Goal: Task Accomplishment & Management: Manage account settings

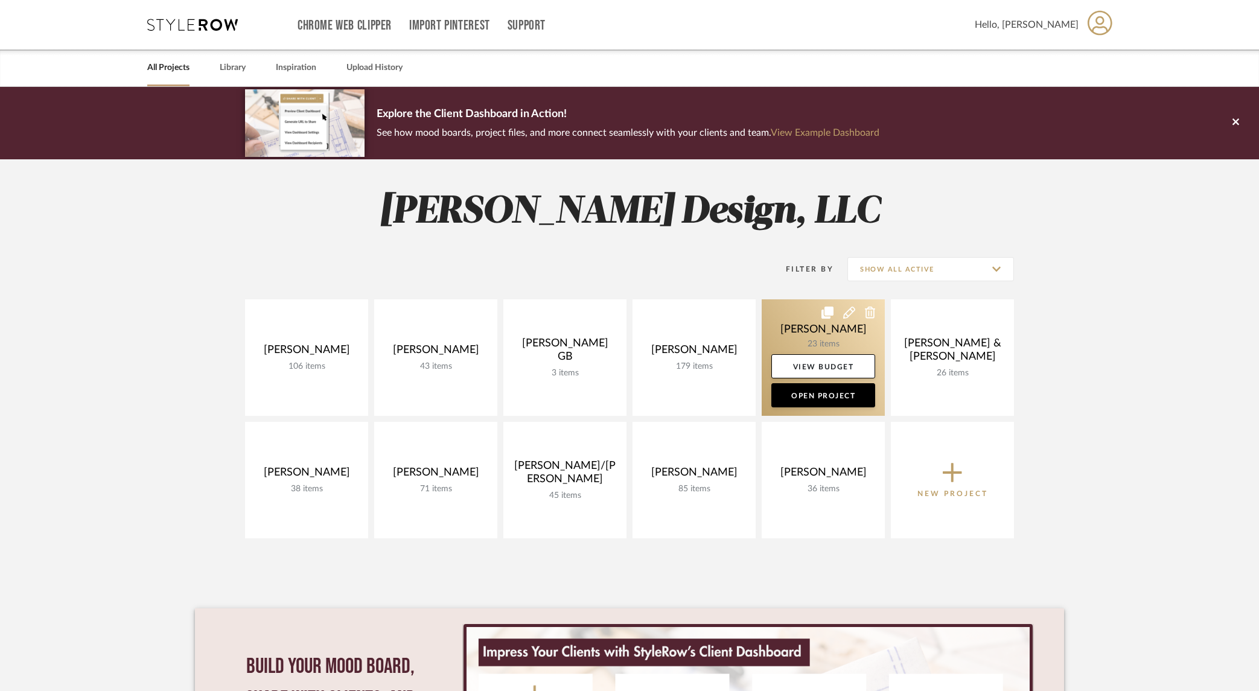
click at [814, 321] on link at bounding box center [823, 357] width 123 height 117
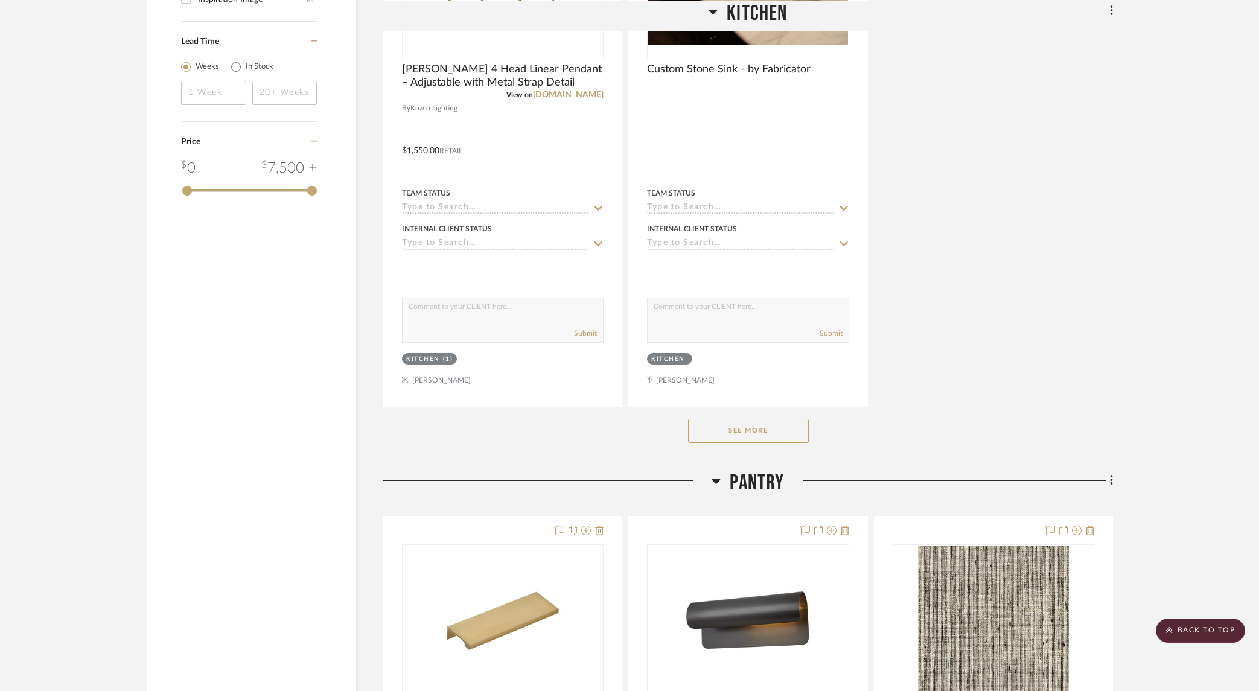
scroll to position [1596, 0]
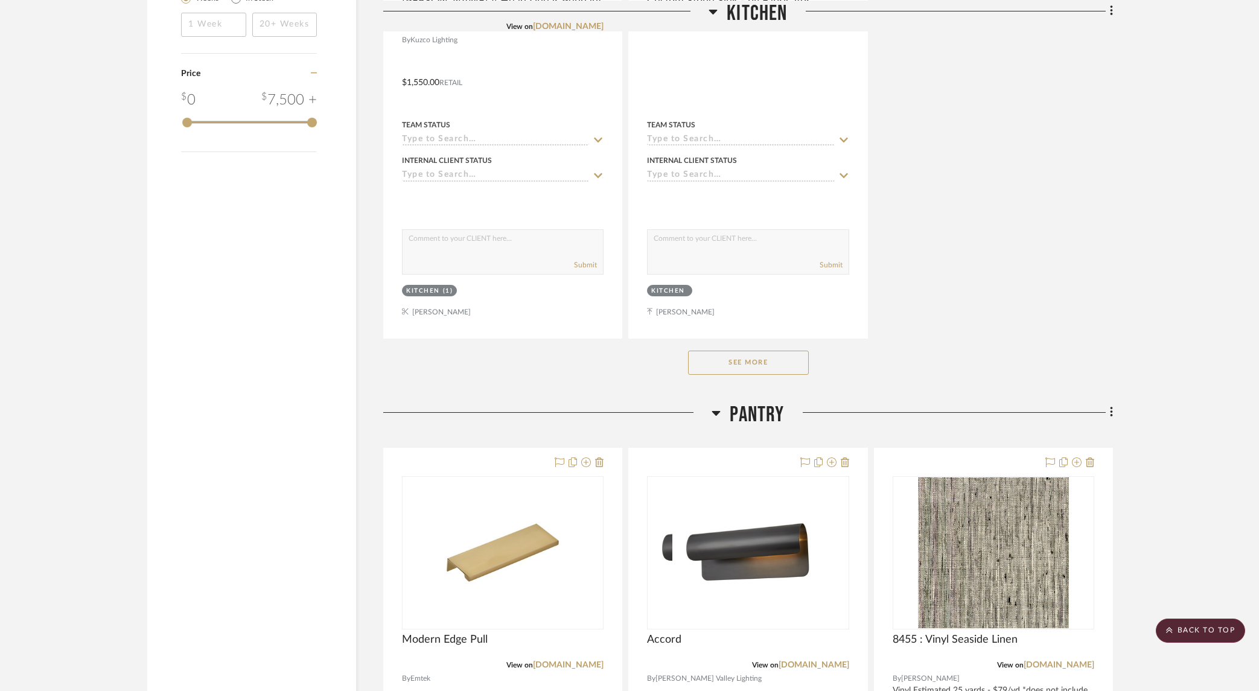
click at [732, 366] on button "See More" at bounding box center [748, 363] width 121 height 24
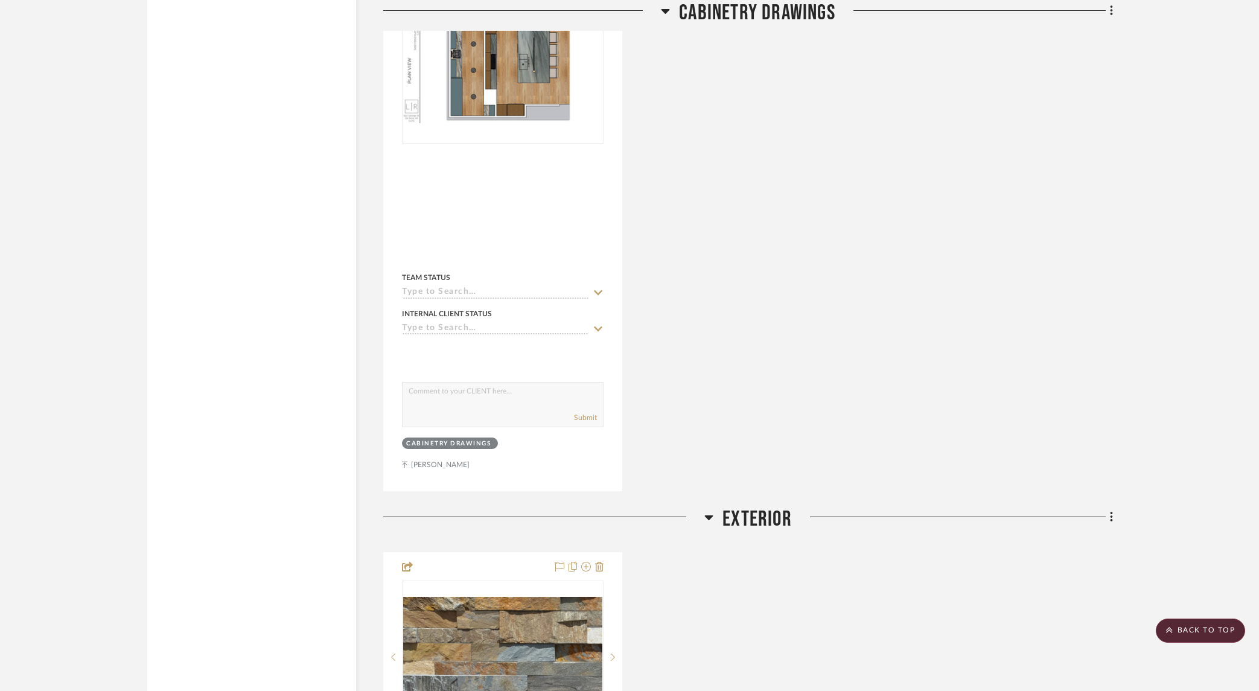
scroll to position [4234, 0]
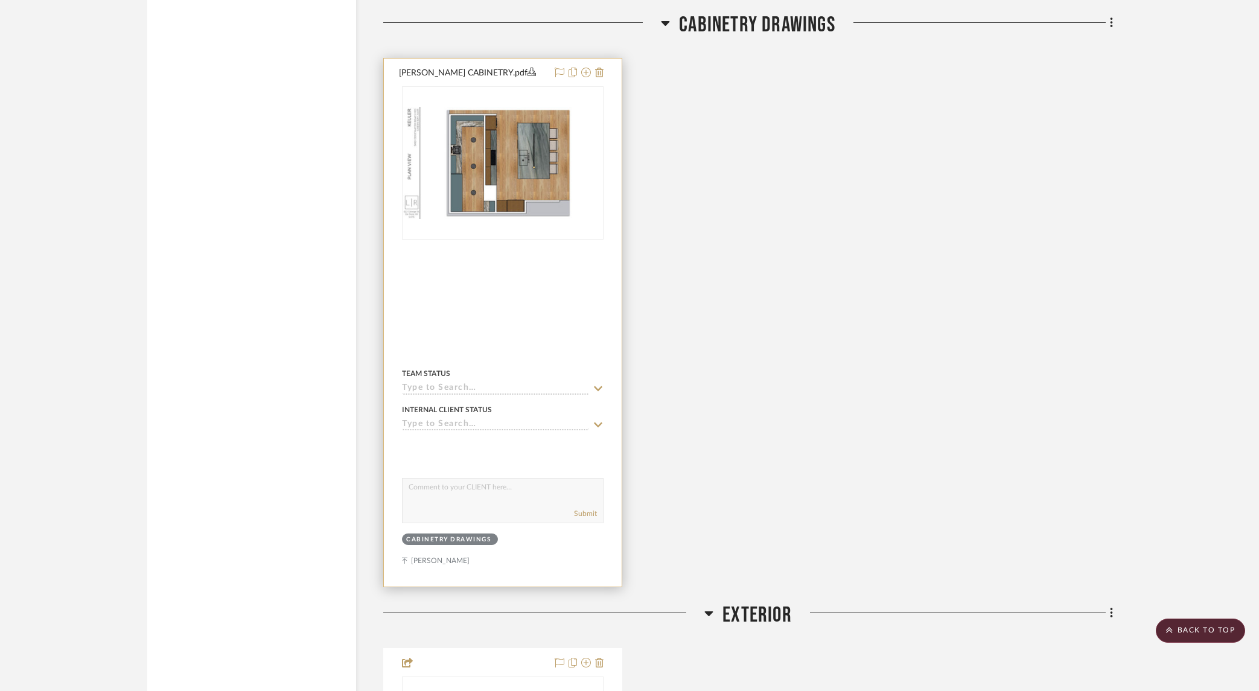
click at [0, 0] on img at bounding box center [0, 0] width 0 height 0
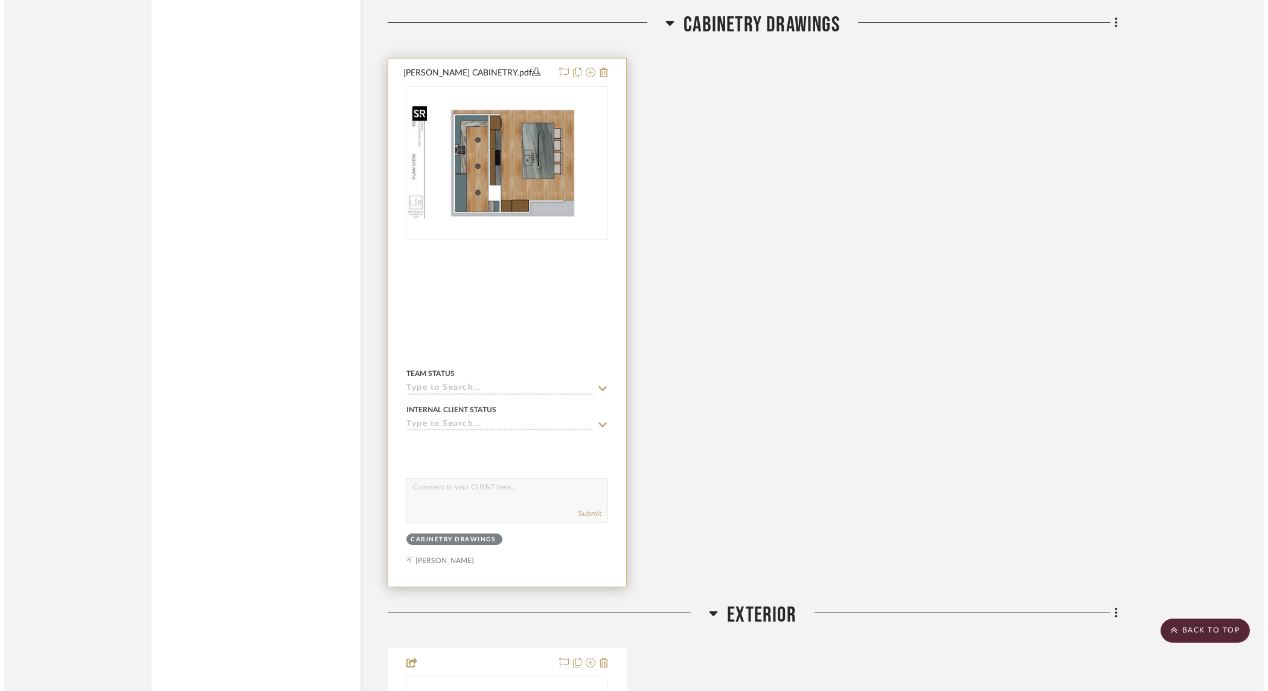
scroll to position [0, 0]
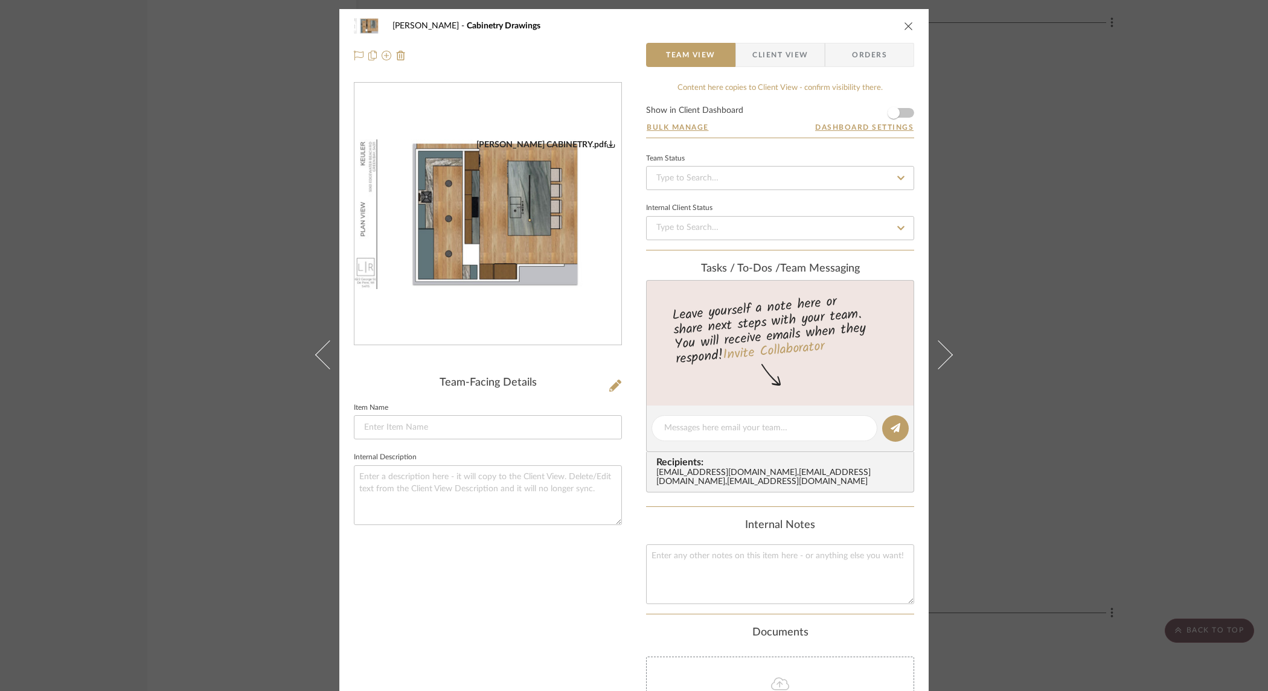
click at [558, 241] on img "0" at bounding box center [487, 214] width 267 height 150
drag, startPoint x: 207, startPoint y: 299, endPoint x: 251, endPoint y: 331, distance: 54.1
click at [208, 299] on div "[PERSON_NAME] Cabinetry Drawings Team View Client View Orders [PERSON_NAME] CAB…" at bounding box center [634, 345] width 1268 height 691
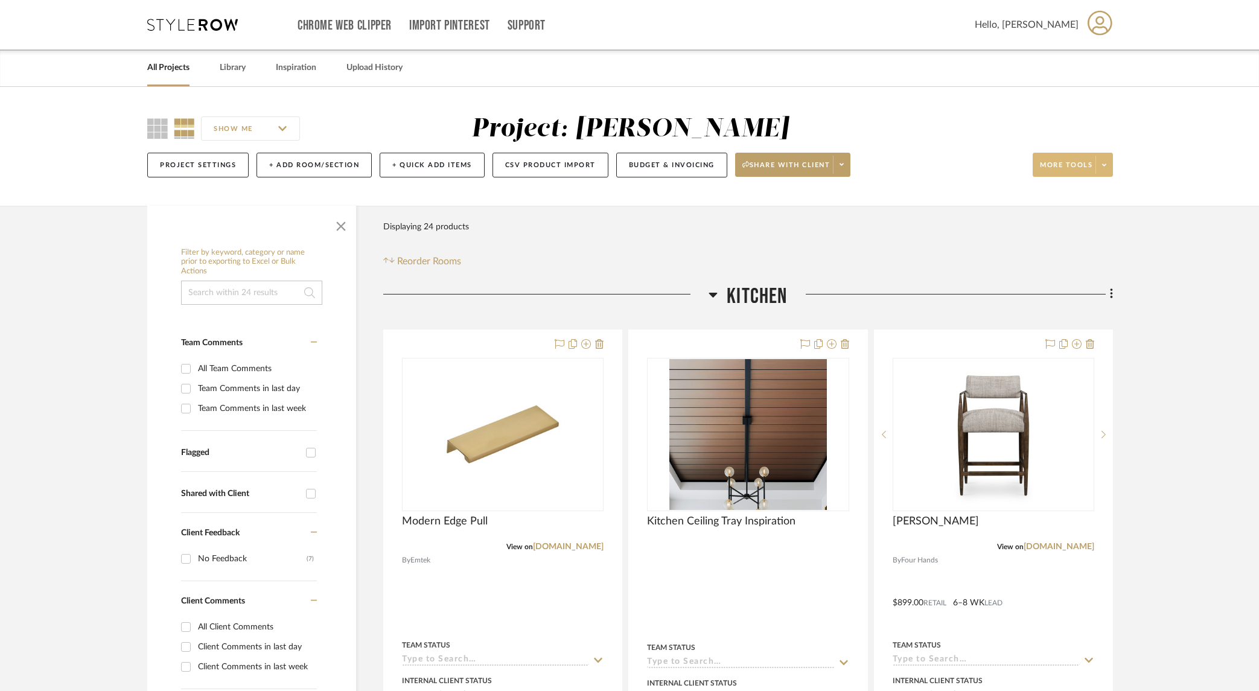
click at [1101, 173] on span at bounding box center [1104, 165] width 17 height 18
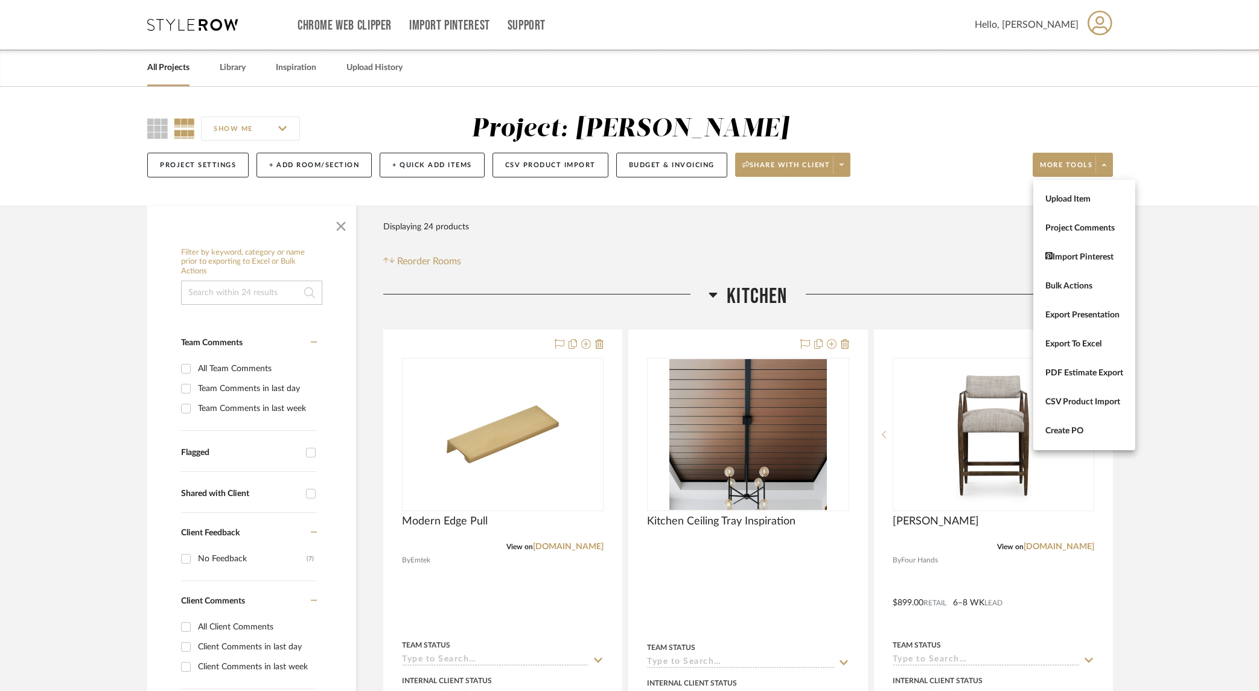
click at [1173, 264] on div at bounding box center [629, 345] width 1259 height 691
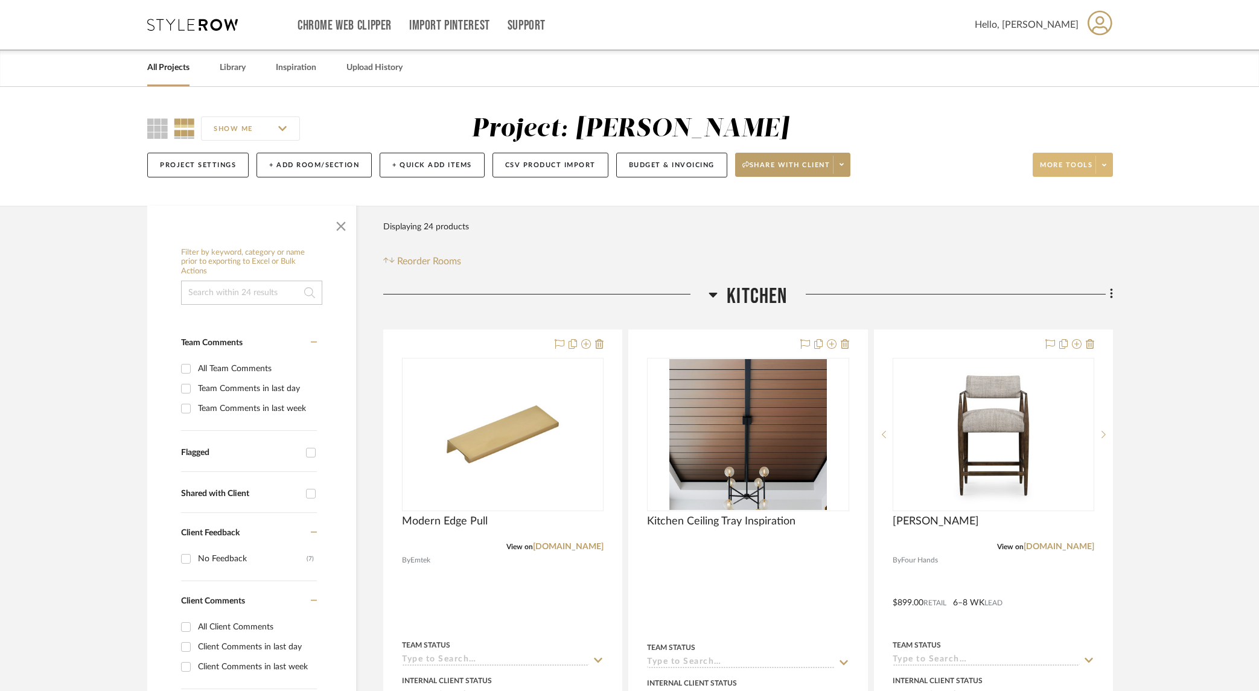
click at [1105, 165] on icon at bounding box center [1104, 165] width 4 height 2
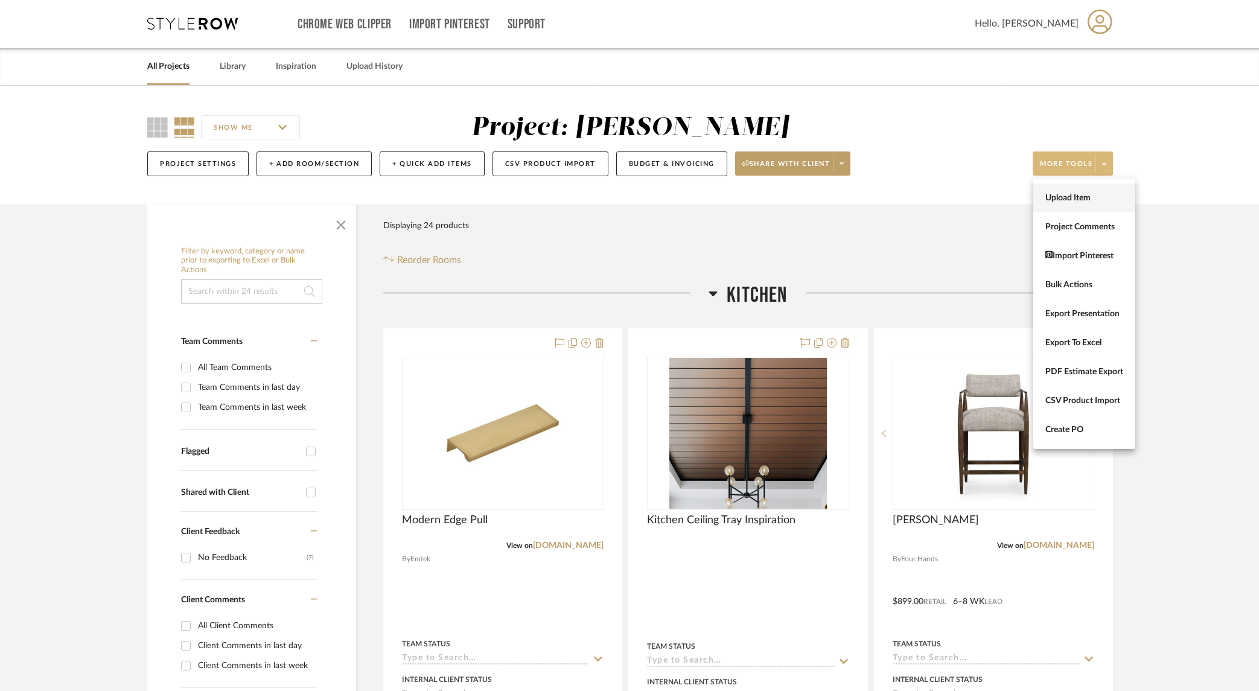
scroll to position [2, 0]
click at [1093, 200] on span "Upload Item" at bounding box center [1085, 198] width 78 height 10
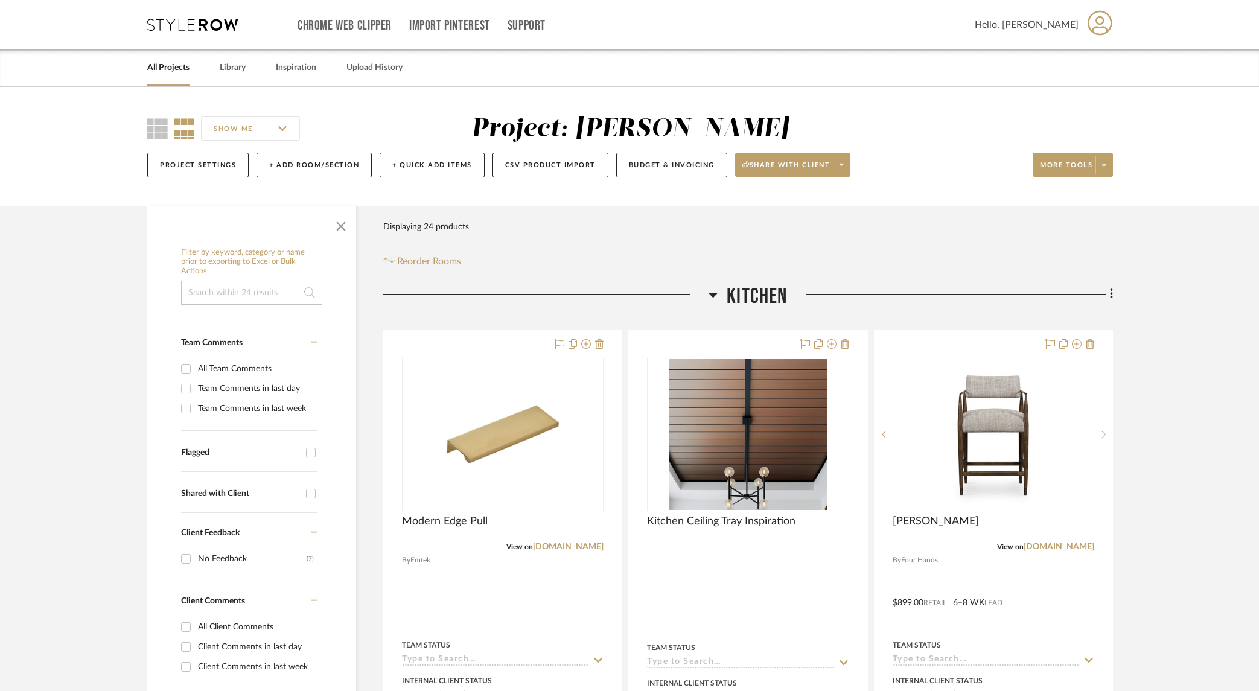
scroll to position [1, 0]
click at [320, 165] on button "+ Add Room/Section" at bounding box center [314, 164] width 115 height 25
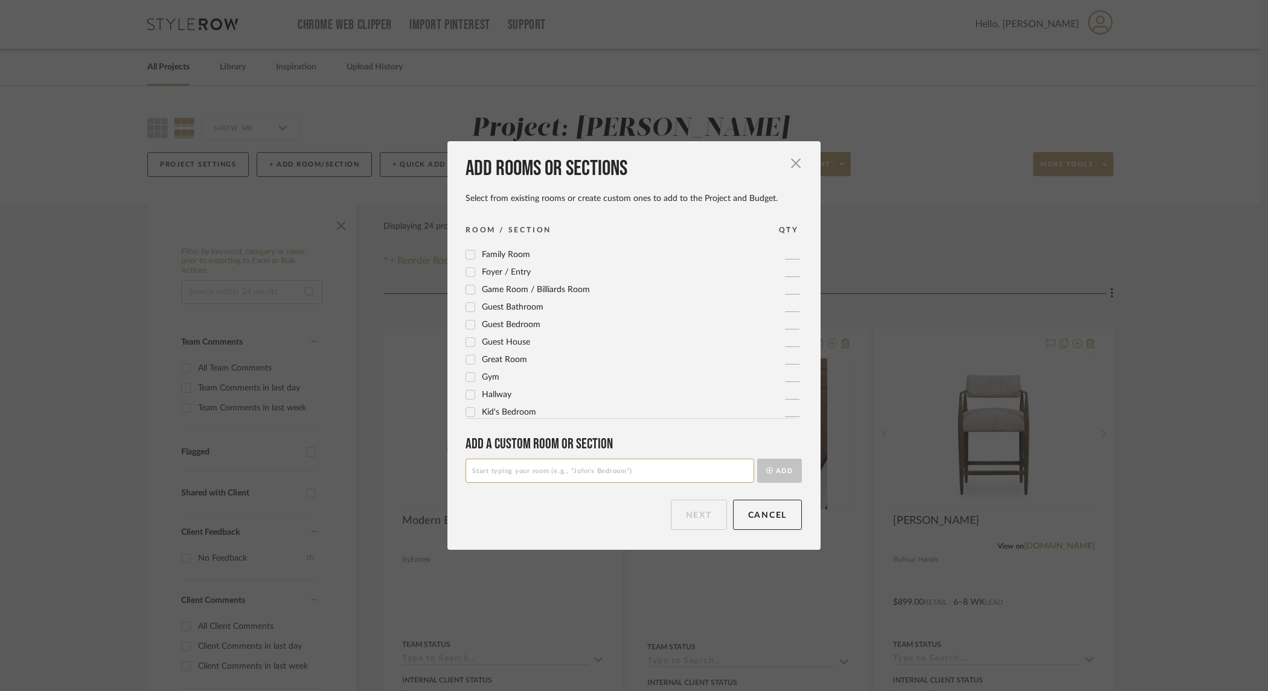
scroll to position [156, 0]
click at [531, 473] on input at bounding box center [609, 471] width 289 height 24
type input "DESIGN VISUALS"
click at [787, 467] on button "Add" at bounding box center [779, 471] width 45 height 24
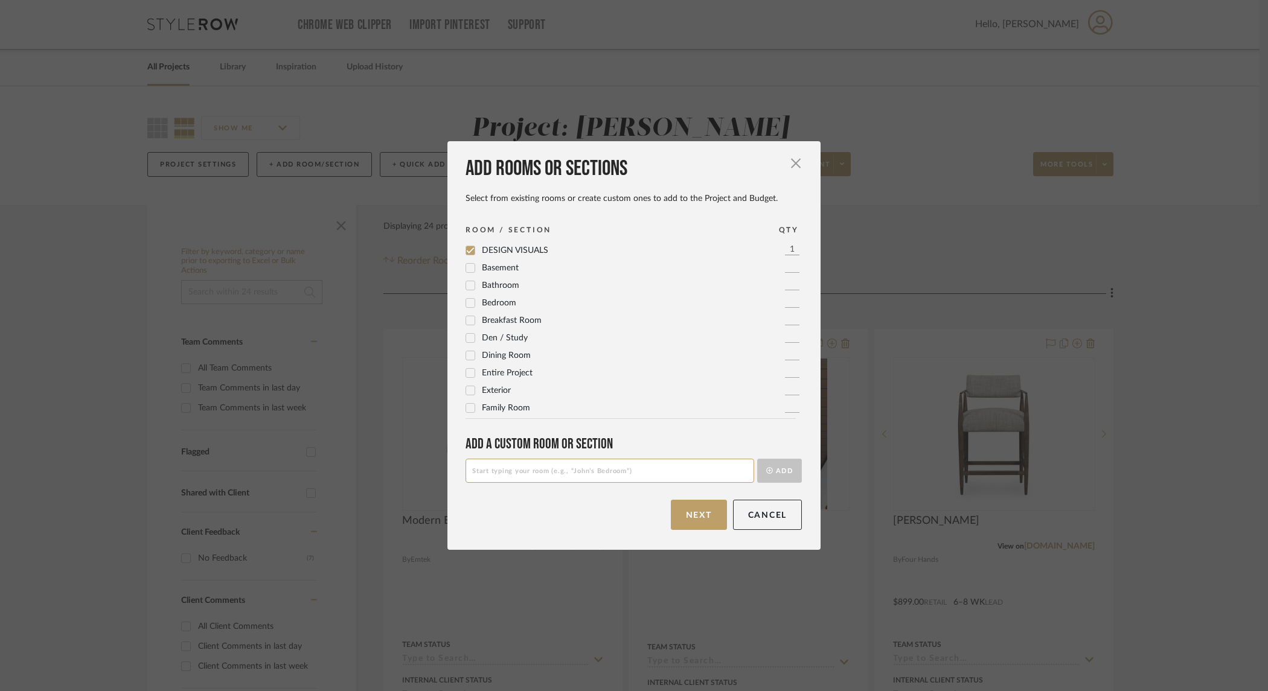
drag, startPoint x: 677, startPoint y: 519, endPoint x: 583, endPoint y: 501, distance: 96.4
click at [677, 519] on button "Next" at bounding box center [699, 515] width 56 height 30
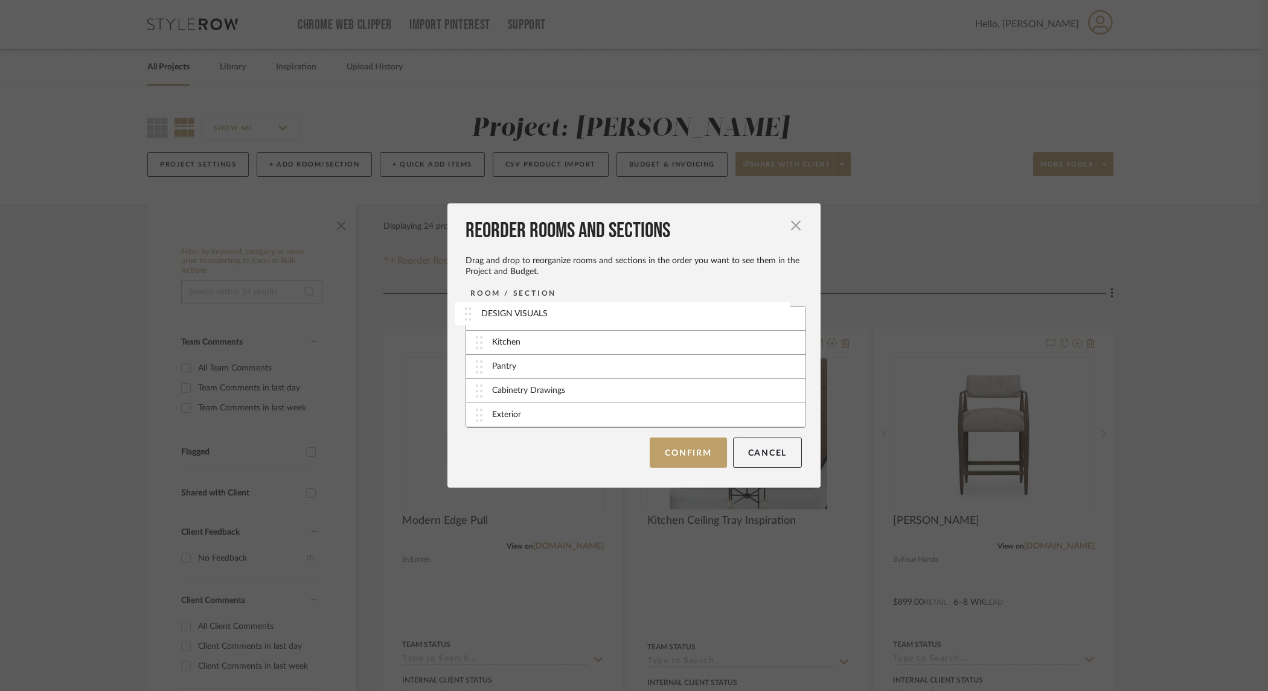
drag, startPoint x: 522, startPoint y: 418, endPoint x: 515, endPoint y: 317, distance: 101.6
click at [689, 447] on button "Confirm" at bounding box center [688, 452] width 77 height 30
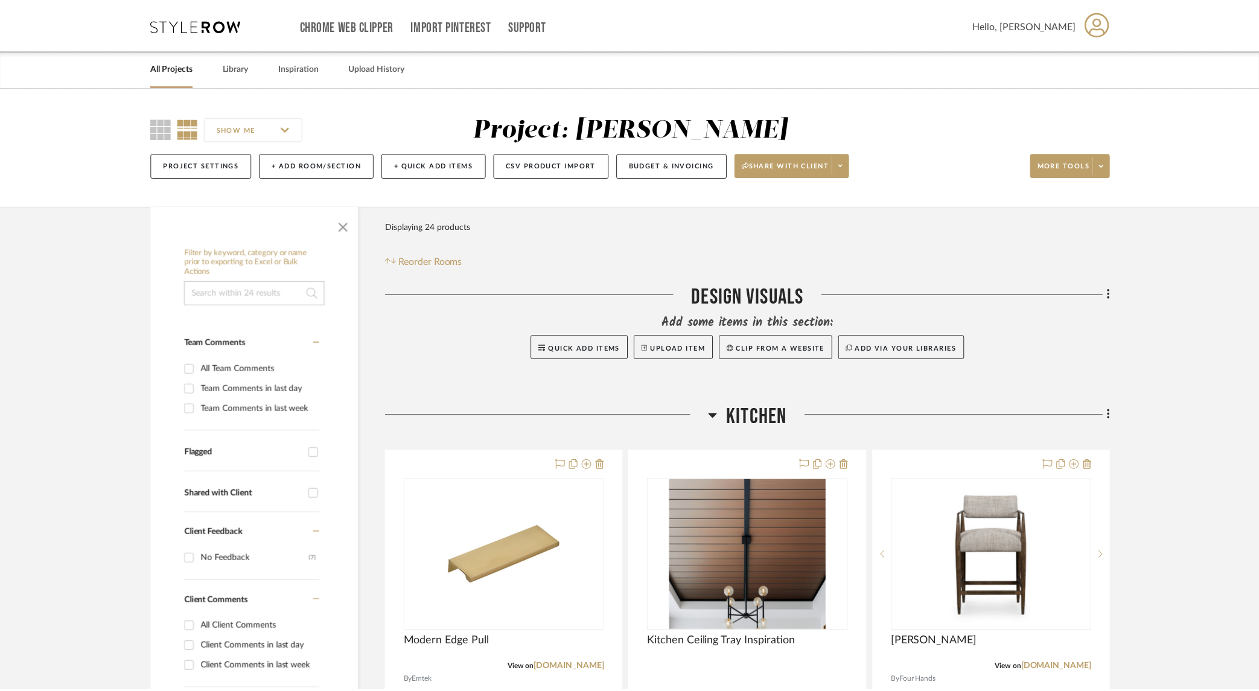
scroll to position [1, 0]
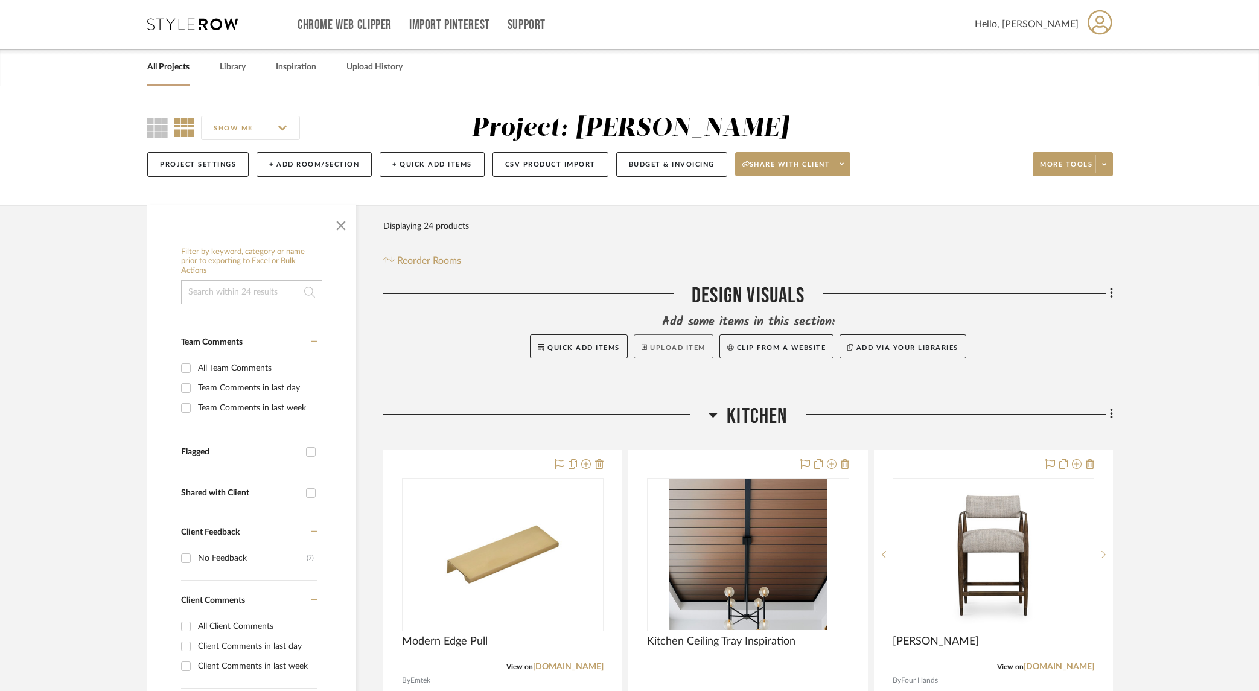
click at [673, 344] on button "Upload Item" at bounding box center [674, 346] width 80 height 24
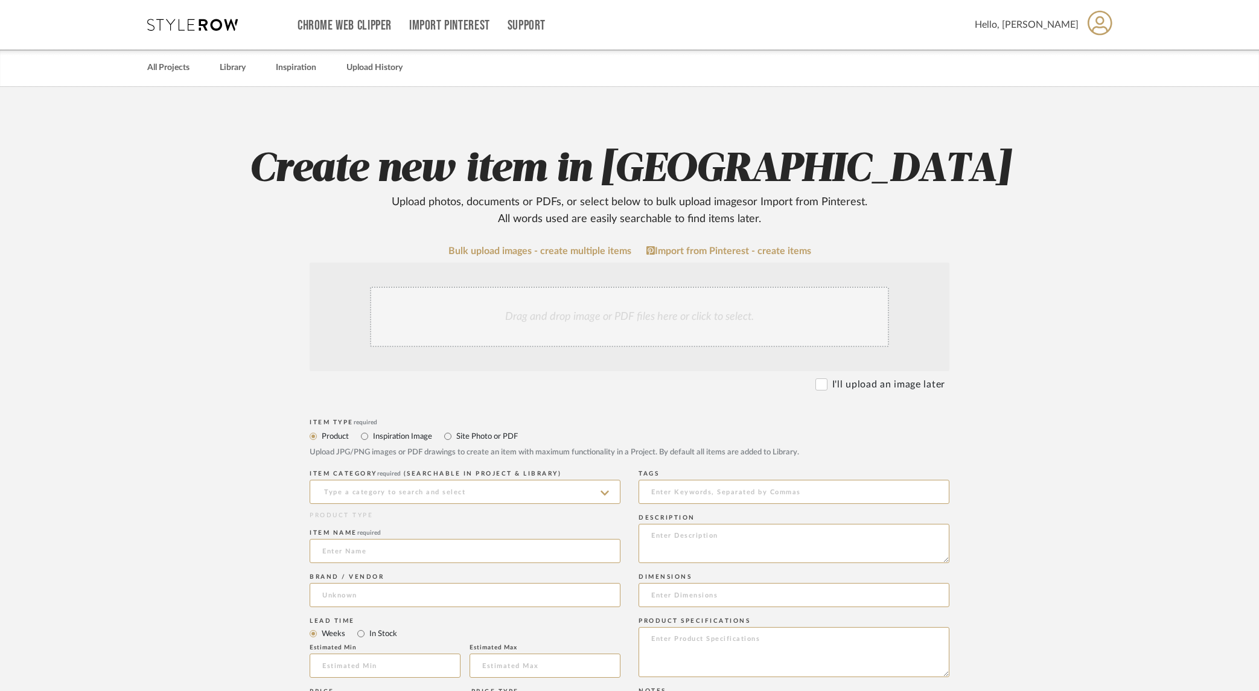
click at [460, 316] on div "Drag and drop image or PDF files here or click to select." at bounding box center [629, 317] width 519 height 60
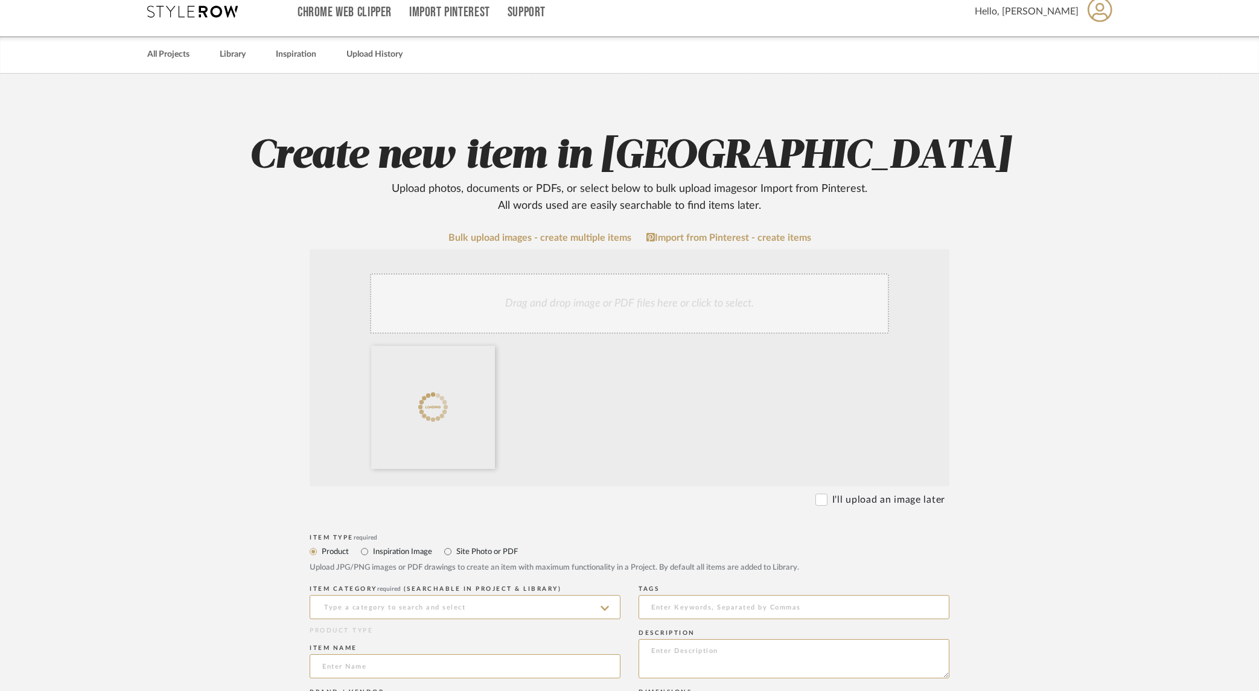
scroll to position [14, 0]
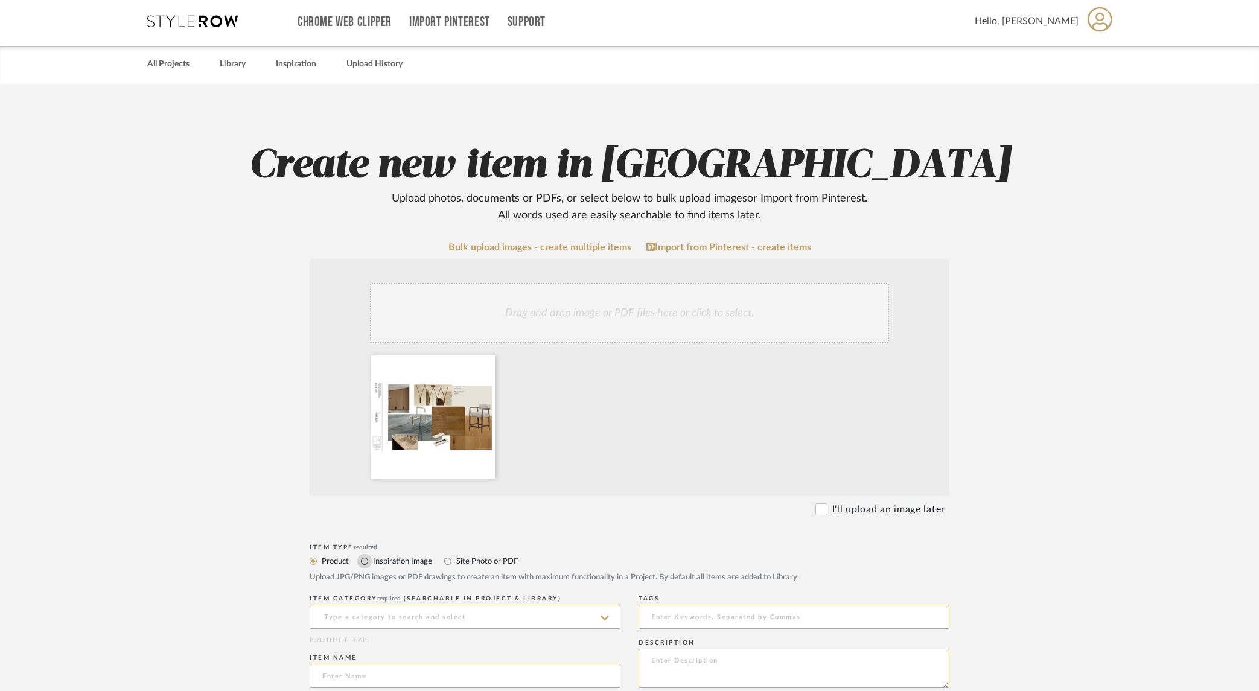
click at [363, 560] on input "Inspiration Image" at bounding box center [364, 561] width 14 height 14
radio input "true"
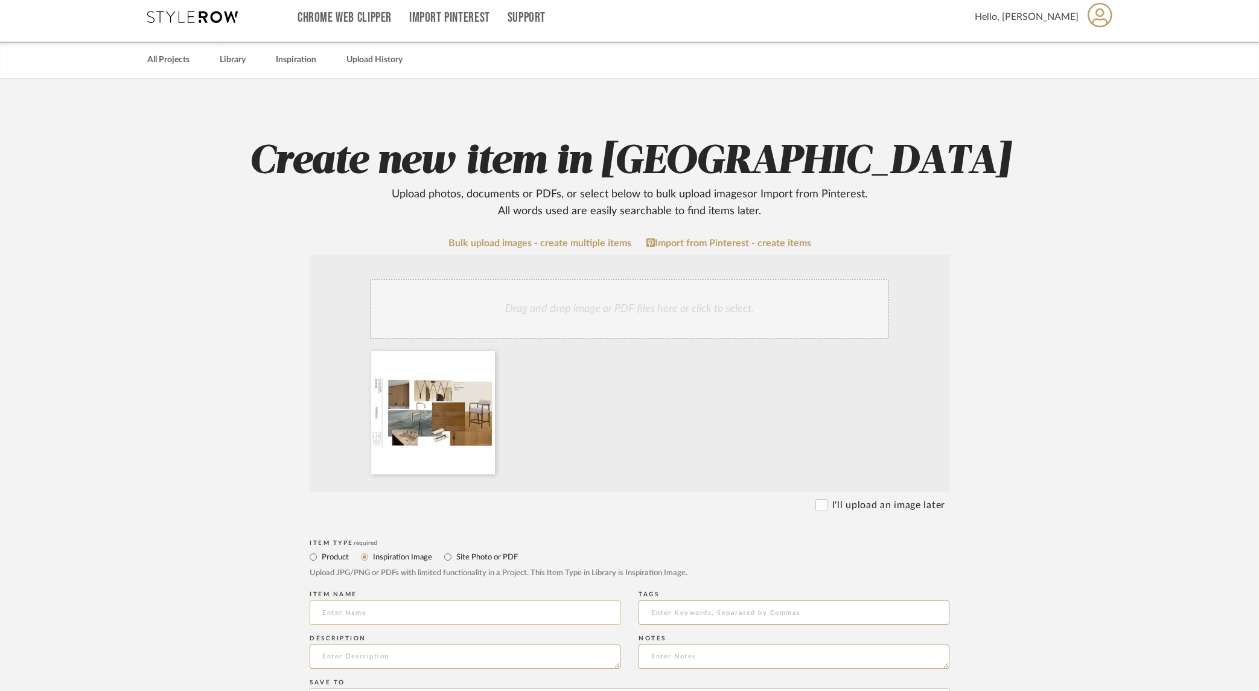
click at [388, 613] on input at bounding box center [465, 613] width 311 height 24
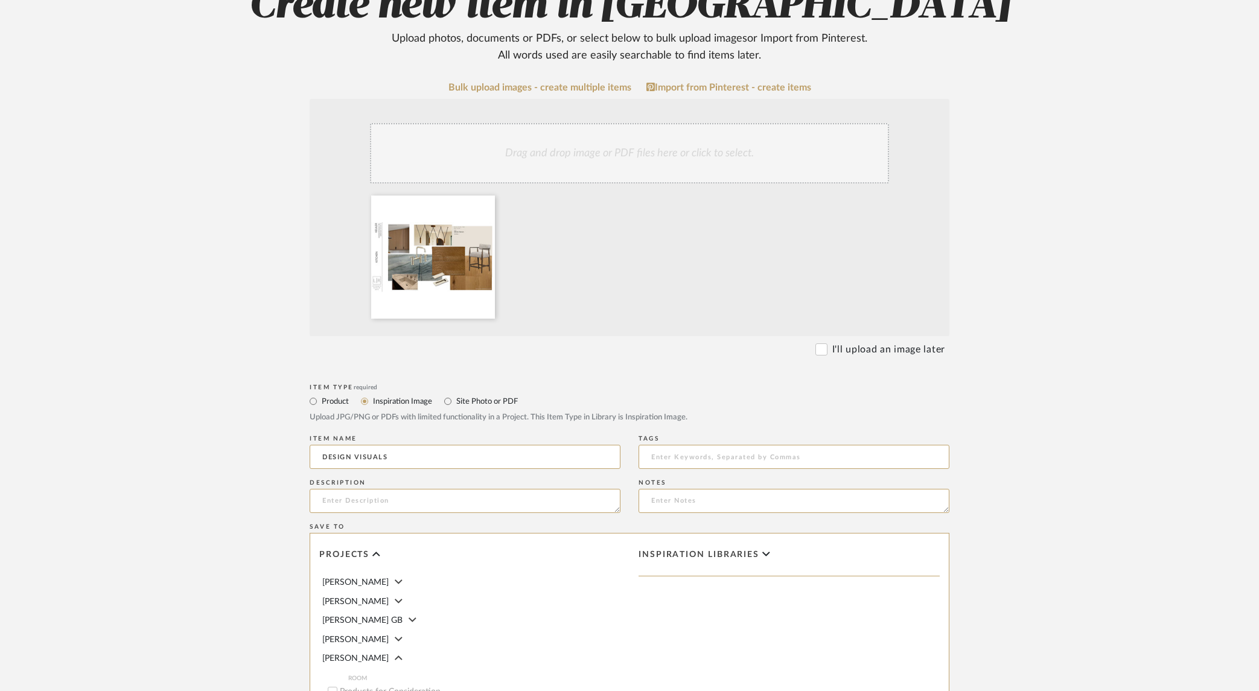
scroll to position [224, 0]
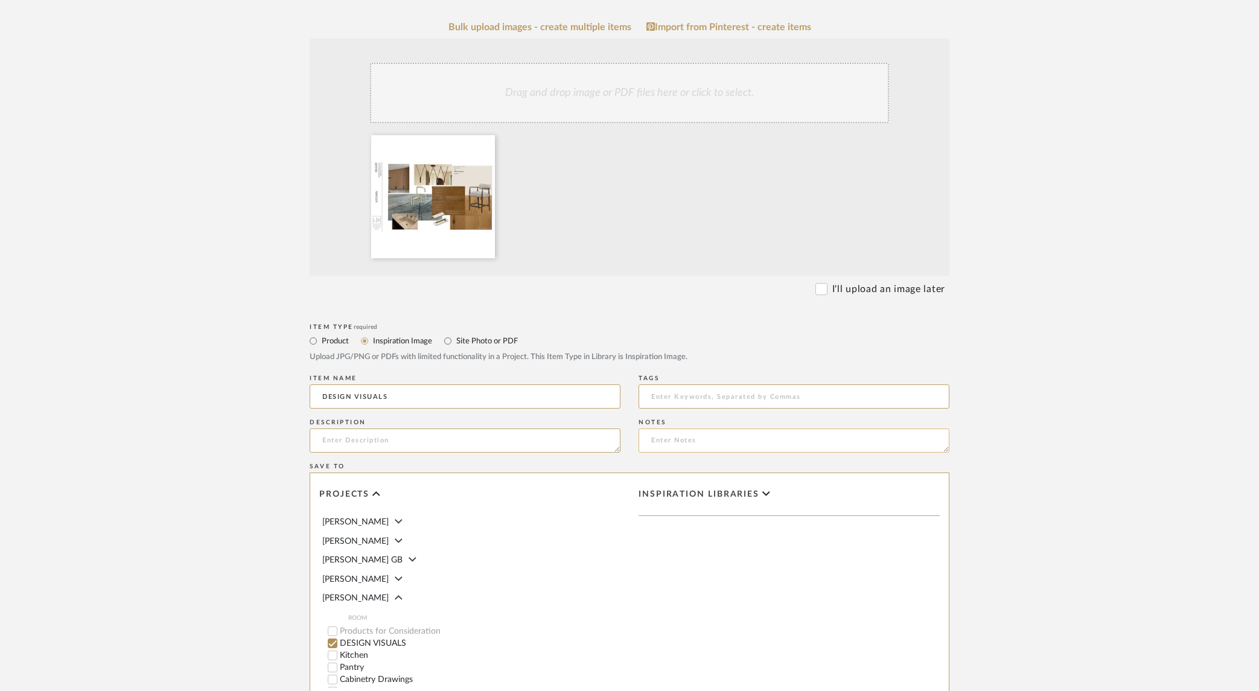
type input "DESIGN VISUALS"
click at [737, 443] on textarea at bounding box center [794, 441] width 311 height 24
click at [953, 424] on form "Bulk upload images - create multiple items Import from Pinterest - create items…" at bounding box center [629, 415] width 769 height 786
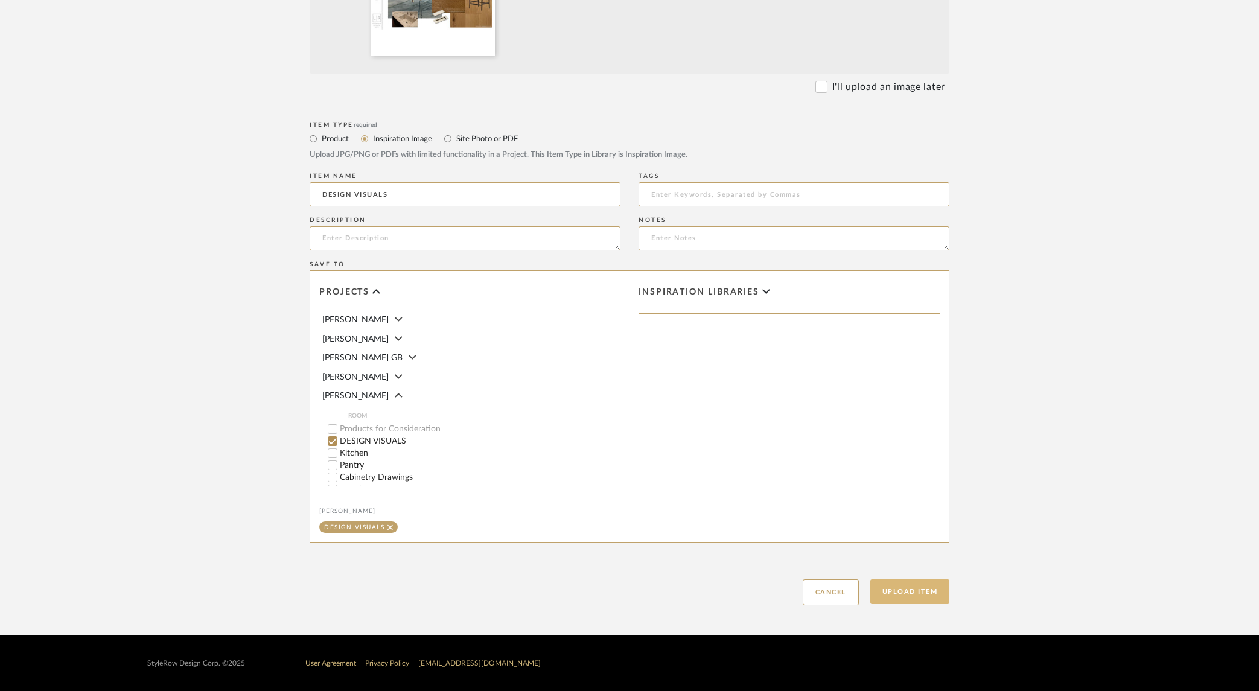
click at [894, 592] on button "Upload Item" at bounding box center [911, 592] width 80 height 25
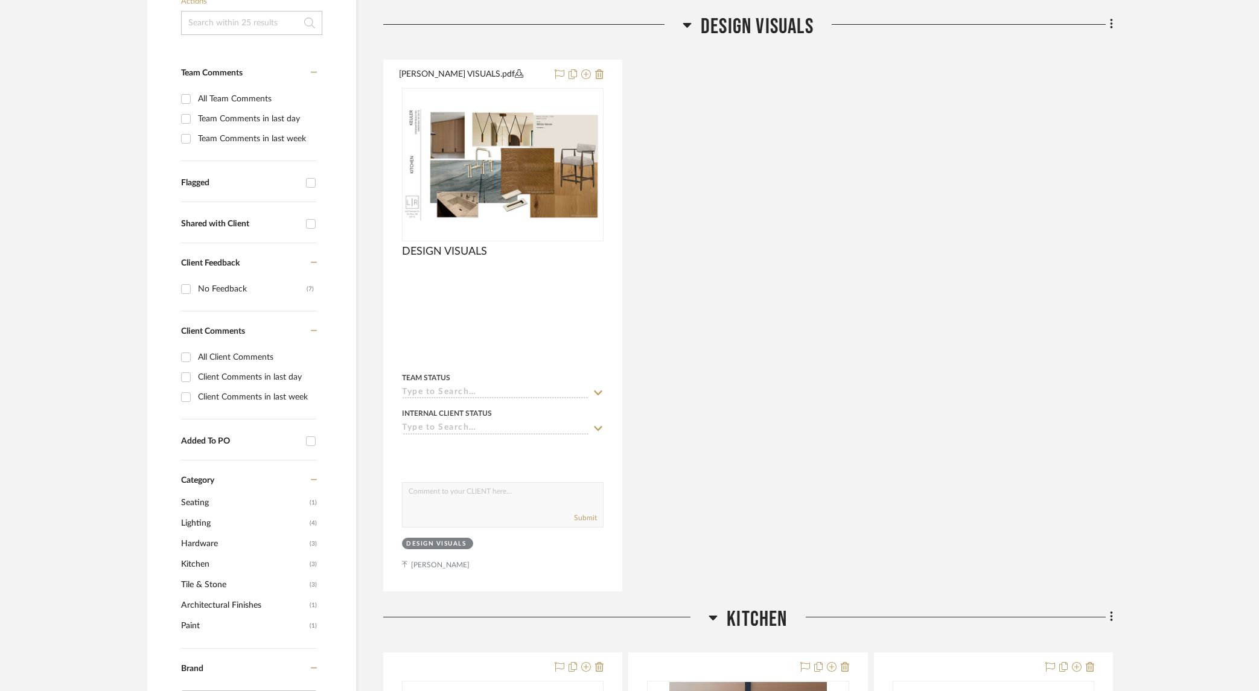
scroll to position [283, 0]
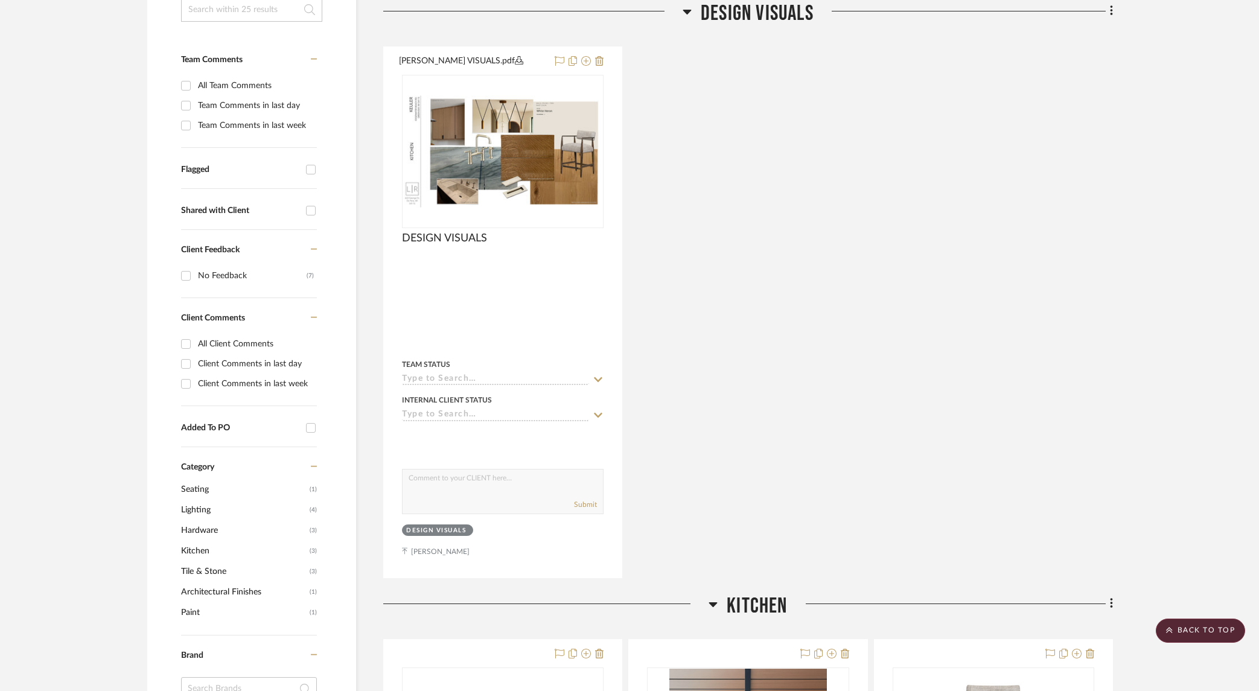
click at [799, 286] on div "[PERSON_NAME] VISUALS.pdf DESIGN VISUALS Team Status Internal Client Status cli…" at bounding box center [748, 312] width 730 height 532
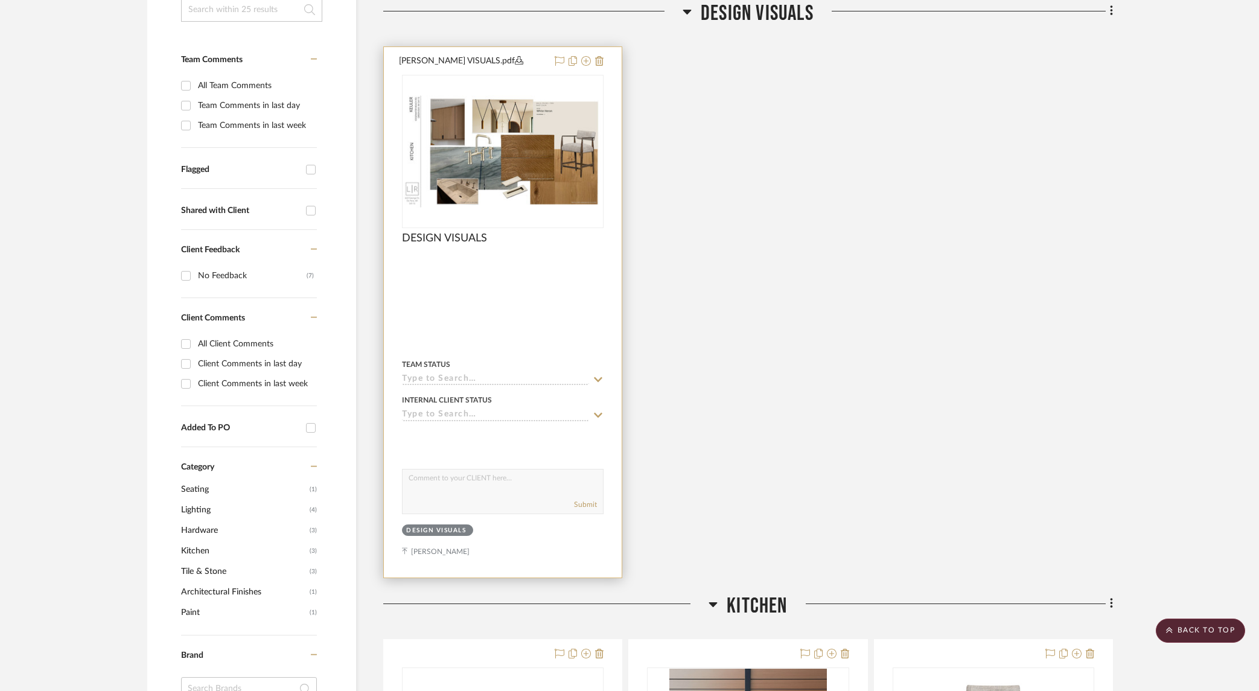
click at [563, 274] on div at bounding box center [503, 312] width 238 height 531
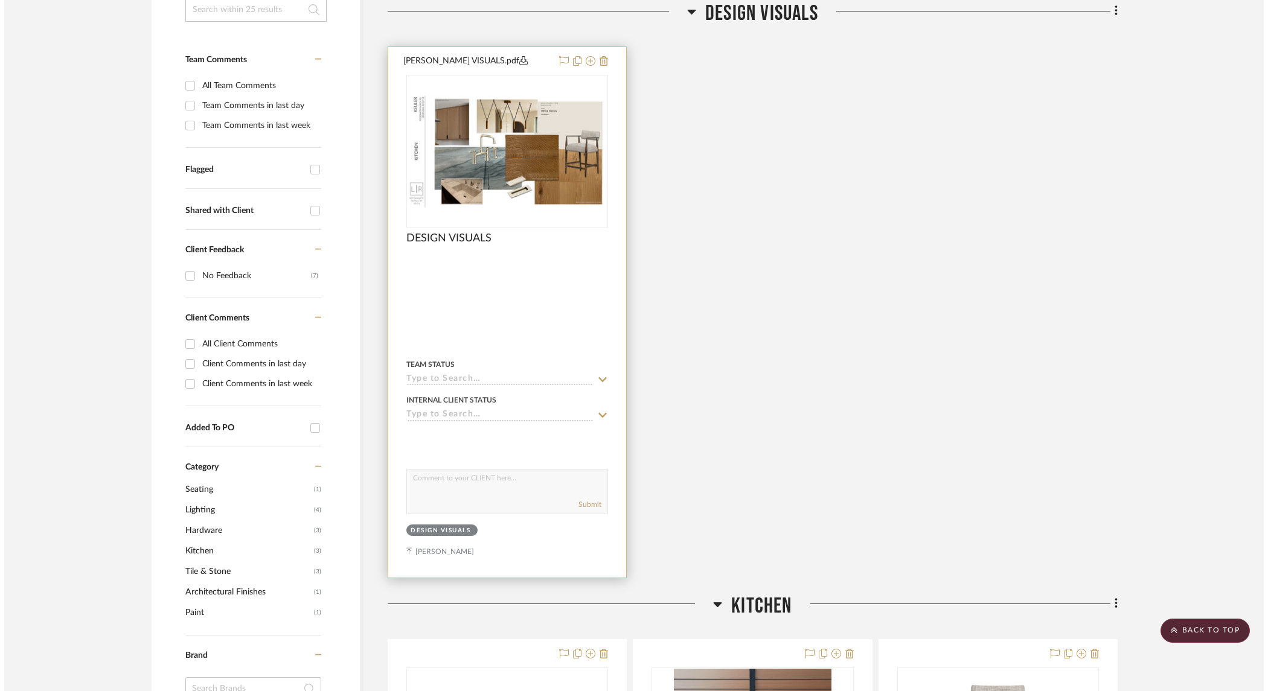
scroll to position [0, 0]
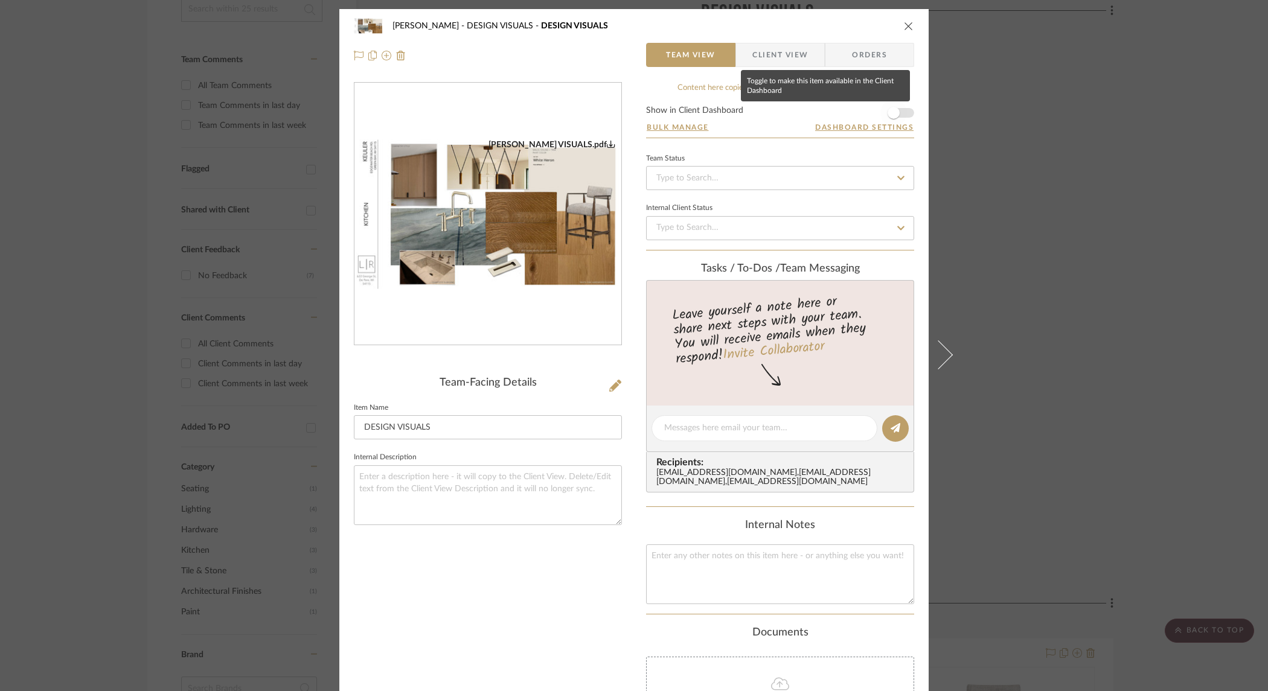
click at [887, 112] on span "button" at bounding box center [893, 113] width 12 height 12
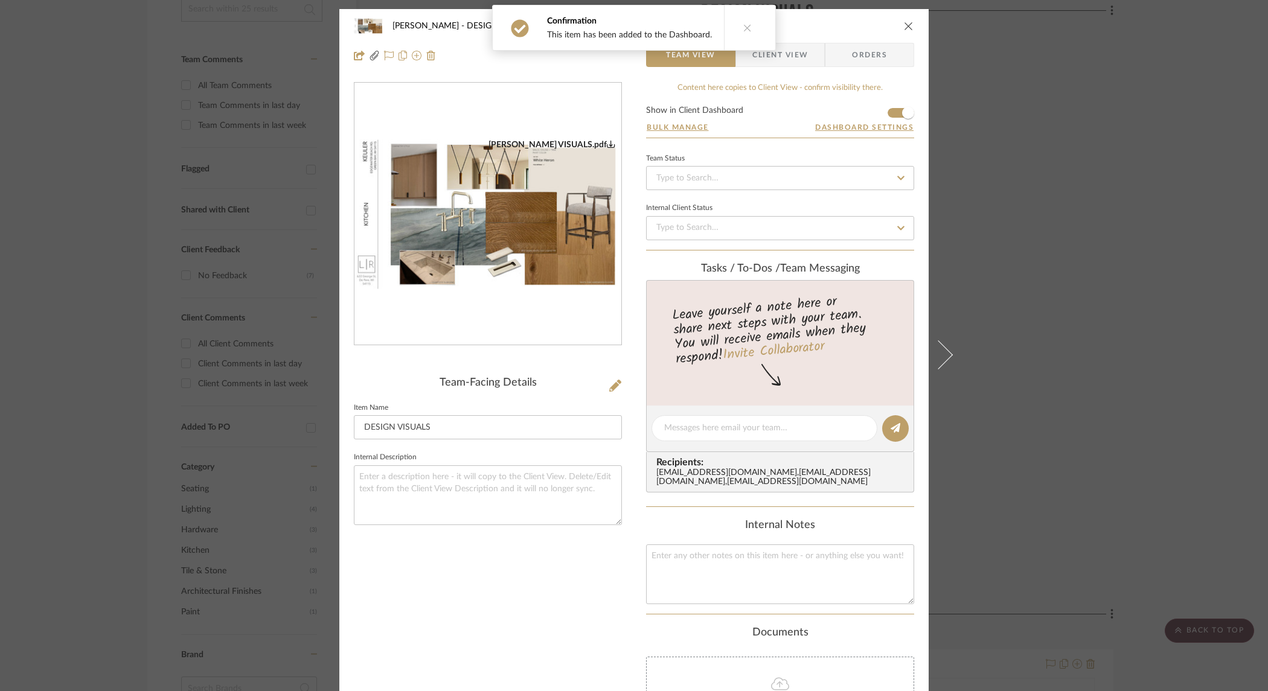
click at [796, 57] on span "Client View" at bounding box center [780, 55] width 56 height 24
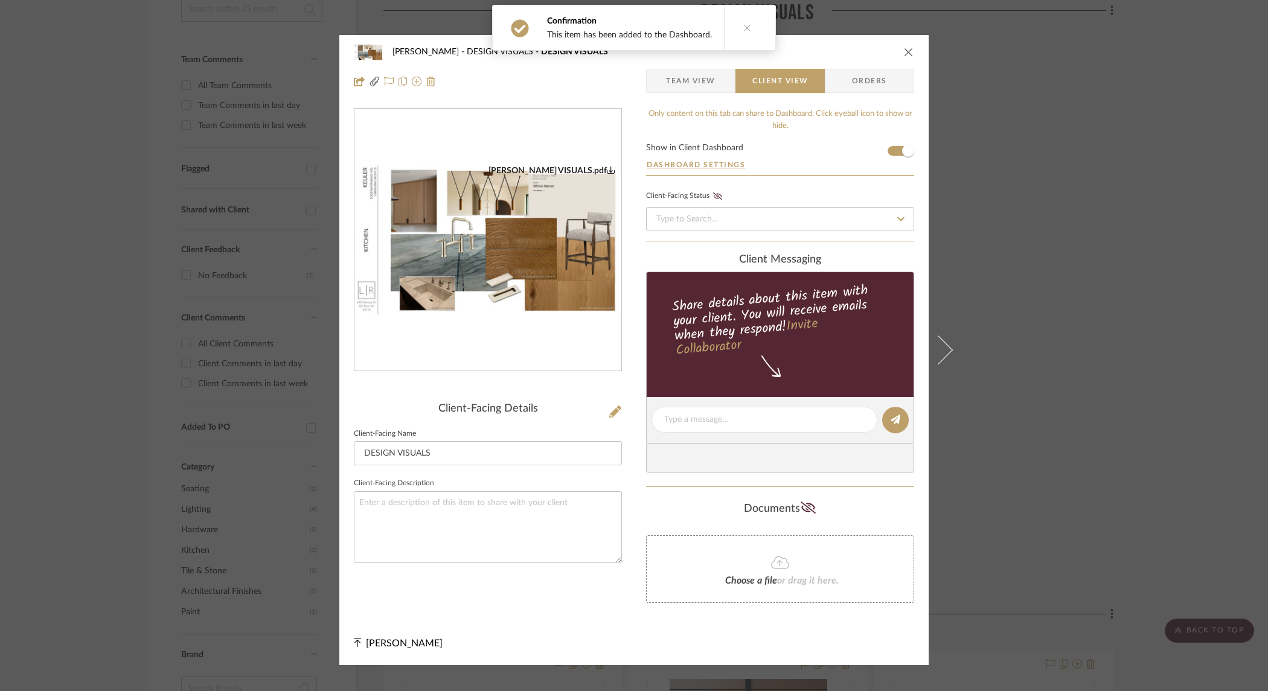
click at [905, 52] on icon "close" at bounding box center [909, 52] width 10 height 10
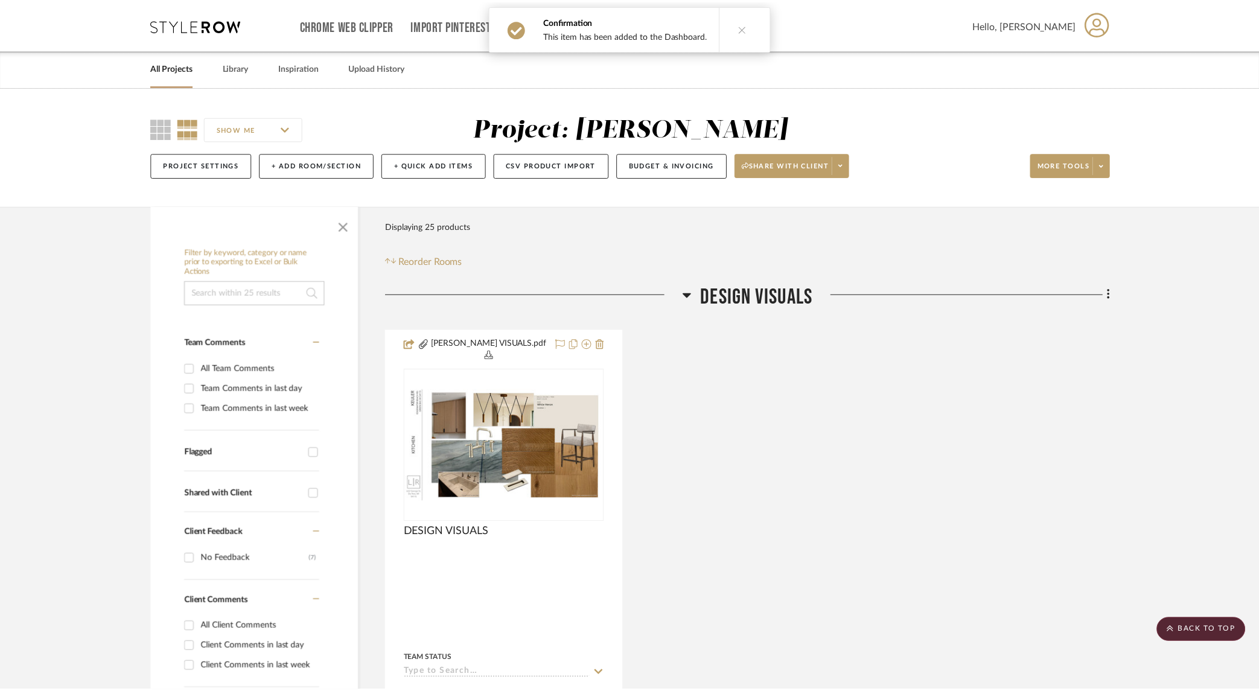
scroll to position [283, 0]
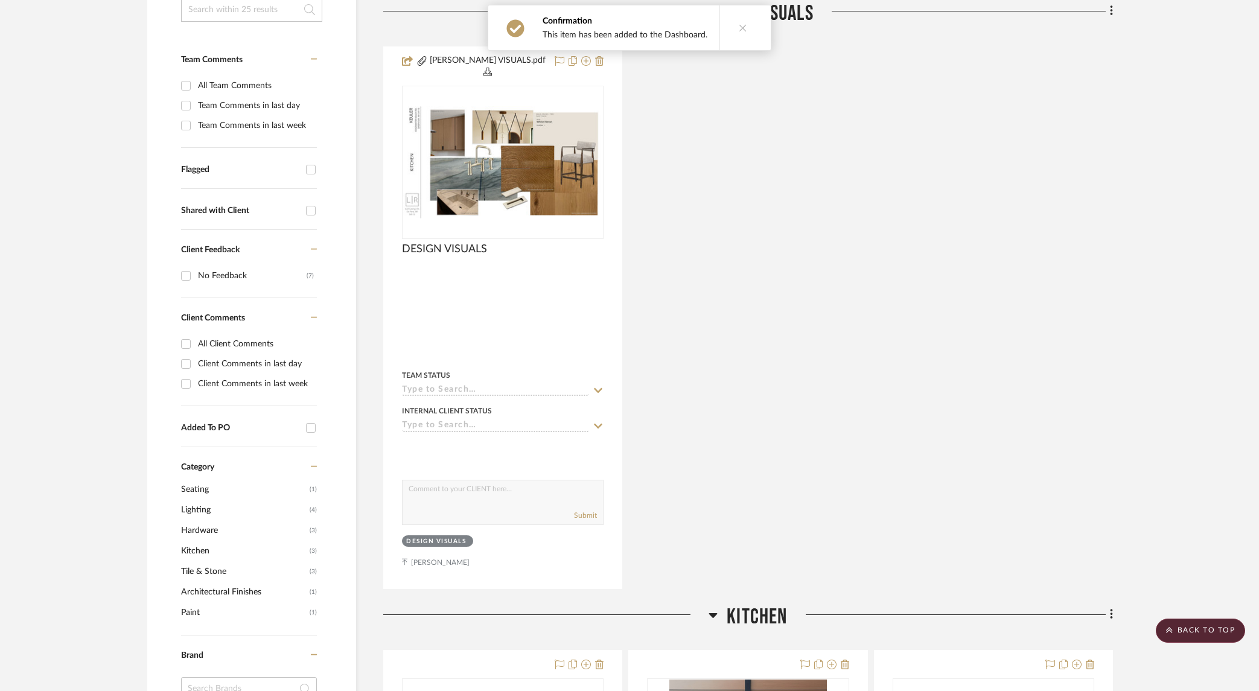
click at [1099, 174] on div "[PERSON_NAME] VISUALS.pdf DESIGN VISUALS Team Status Internal Client Status cli…" at bounding box center [748, 317] width 730 height 543
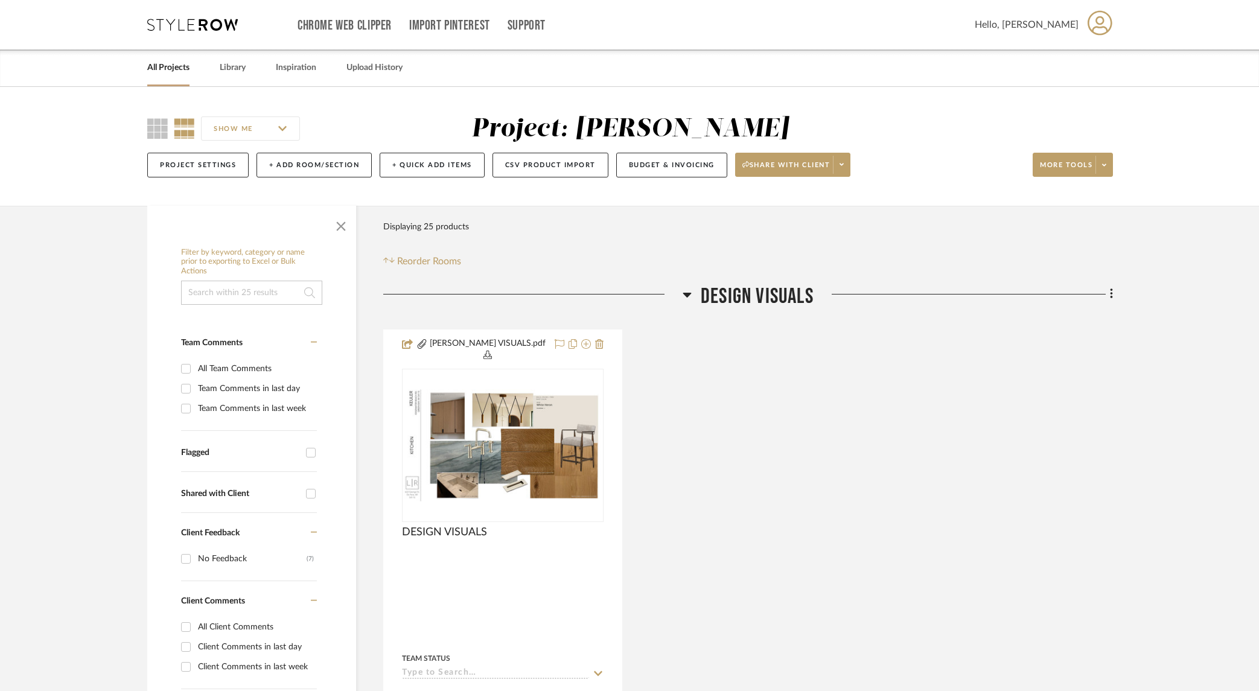
click at [167, 68] on link "All Projects" at bounding box center [168, 68] width 42 height 16
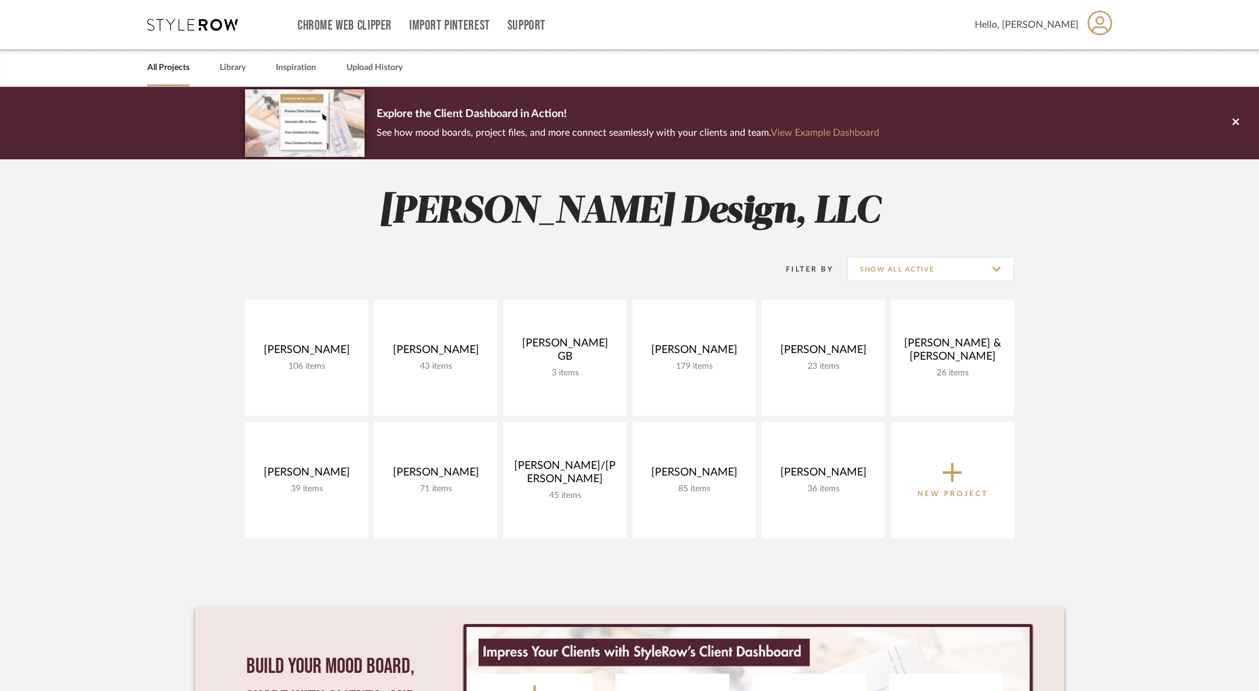
scroll to position [2, 0]
